Goal: Find specific page/section: Find specific page/section

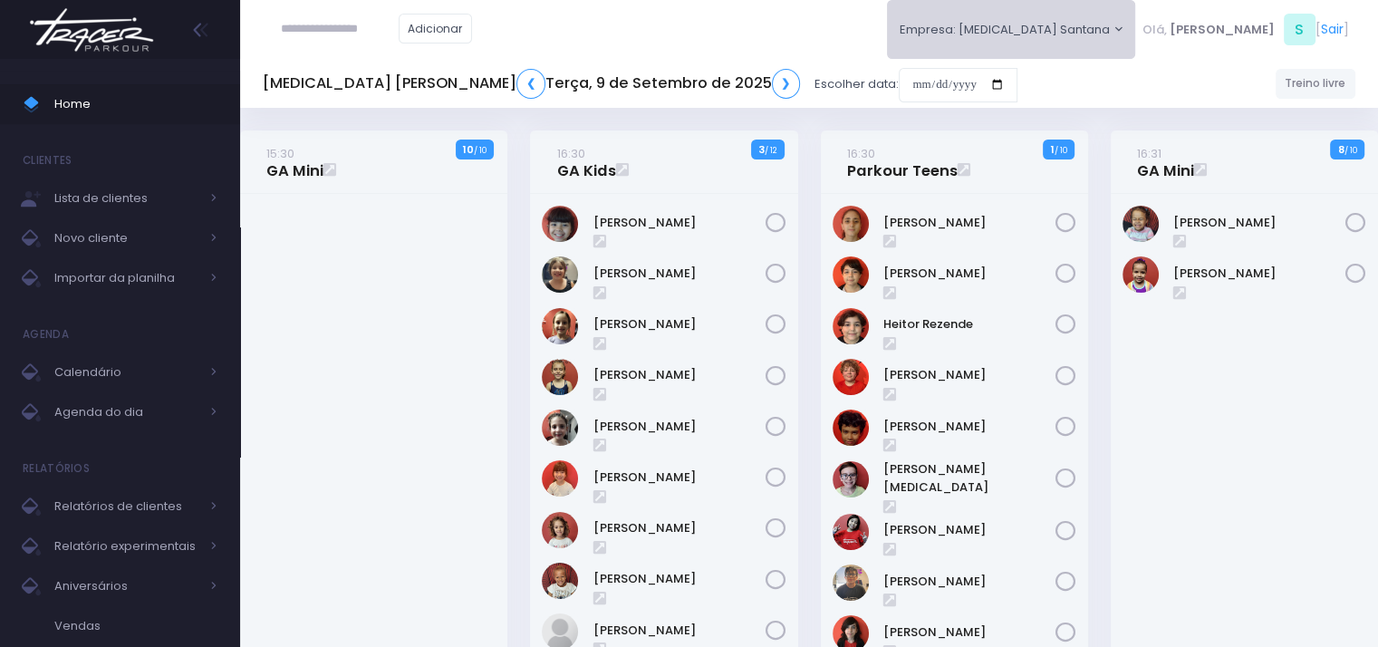
click at [1123, 34] on button "Empresa: [MEDICAL_DATA] Santana" at bounding box center [1011, 29] width 249 height 59
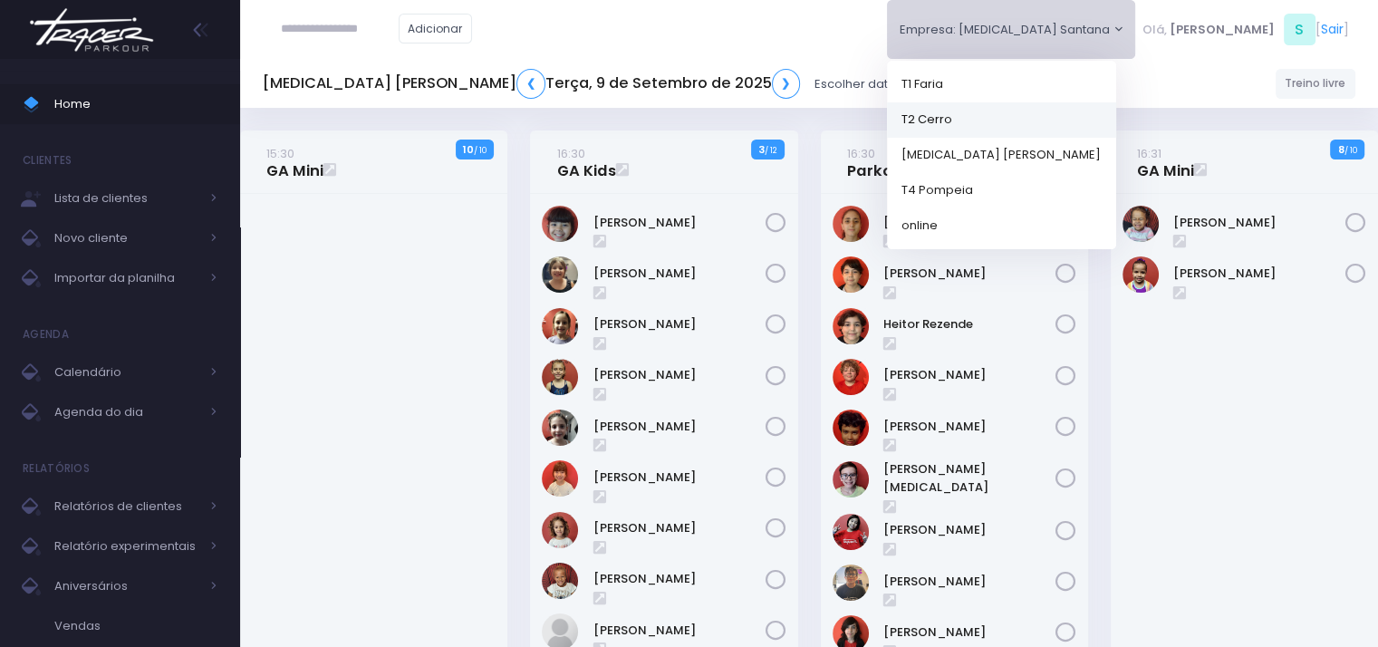
click at [1113, 120] on link "T2 Cerro" at bounding box center [1001, 118] width 229 height 35
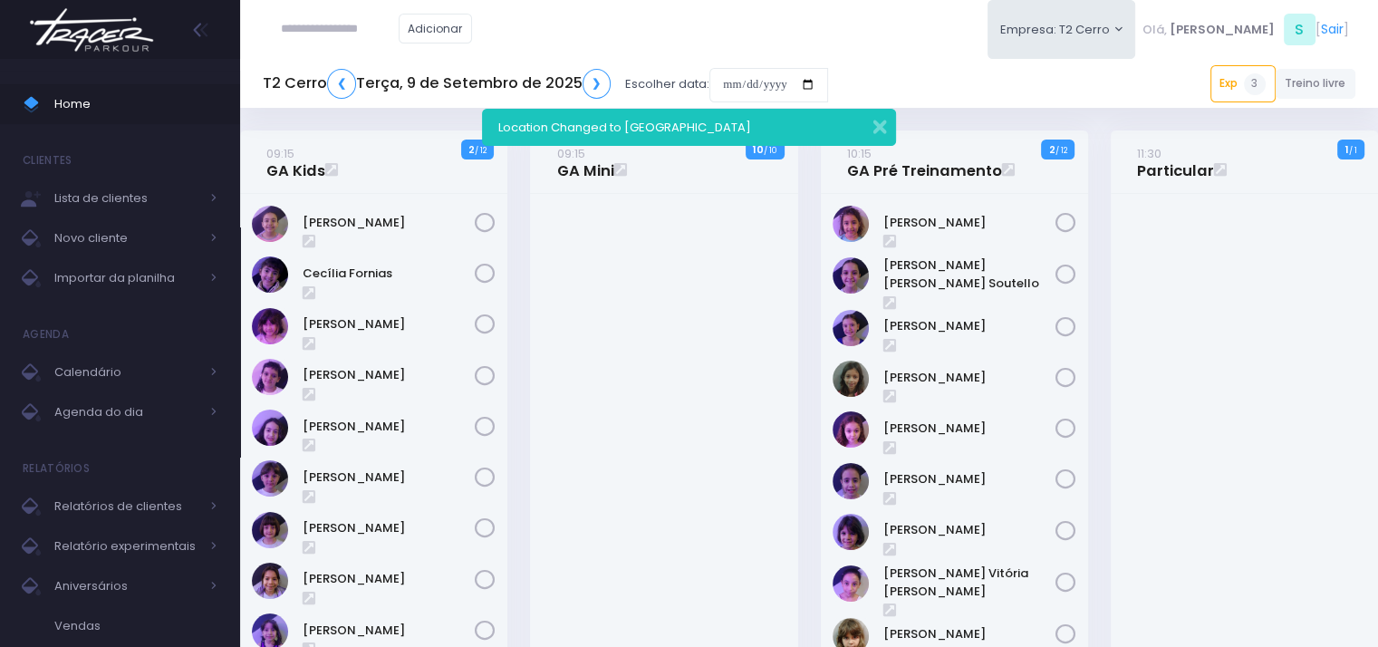
click at [891, 126] on div "Location Changed to T2 Cerro" at bounding box center [688, 127] width 413 height 37
click at [885, 126] on button "button" at bounding box center [868, 124] width 36 height 21
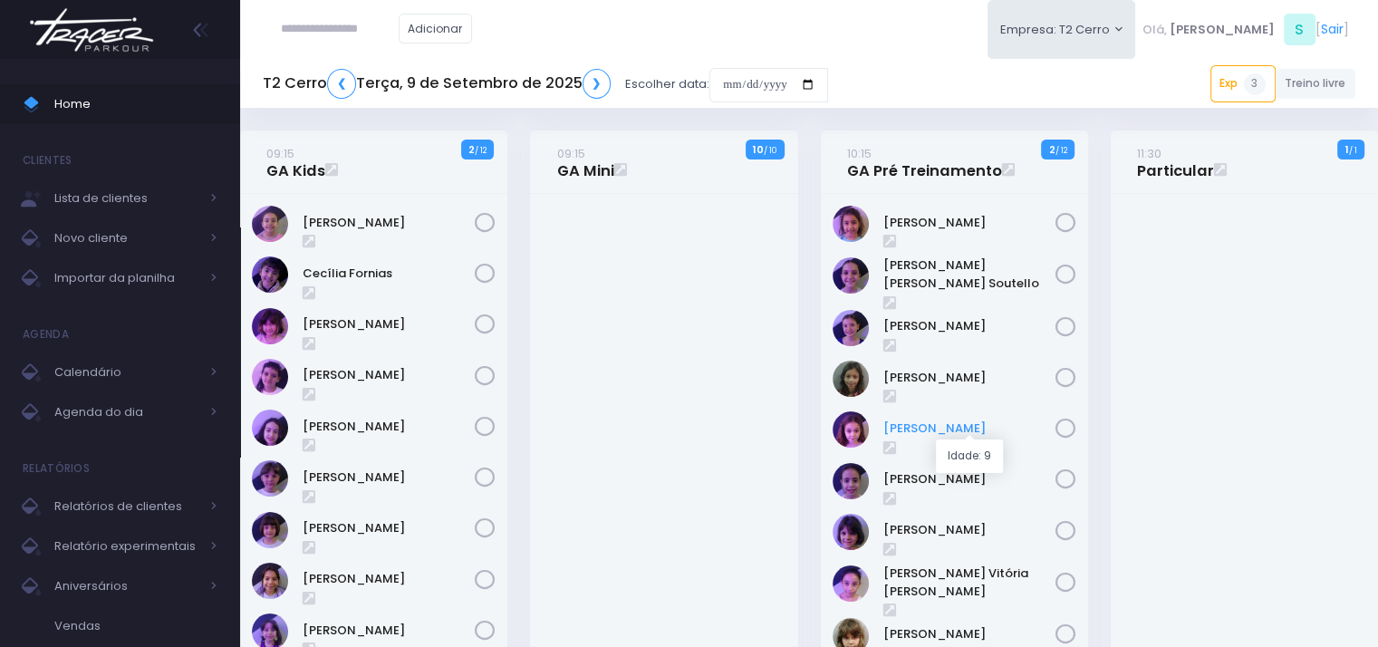
click at [964, 427] on link "Luisa Tomchinsky" at bounding box center [969, 428] width 172 height 18
